Goal: Book appointment/travel/reservation

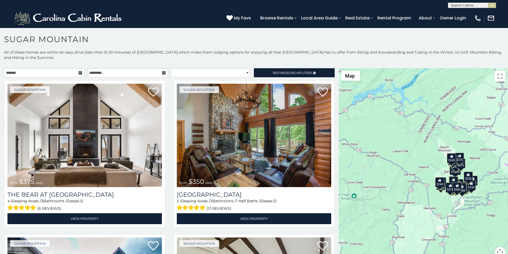
scroll to position [2, 0]
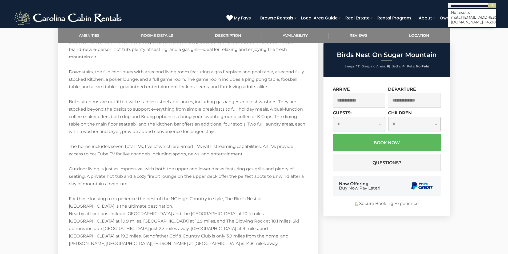
scroll to position [0, 45]
type input "**********"
click at [338, 119] on select "**********" at bounding box center [359, 124] width 52 height 14
